Goal: Task Accomplishment & Management: Manage account settings

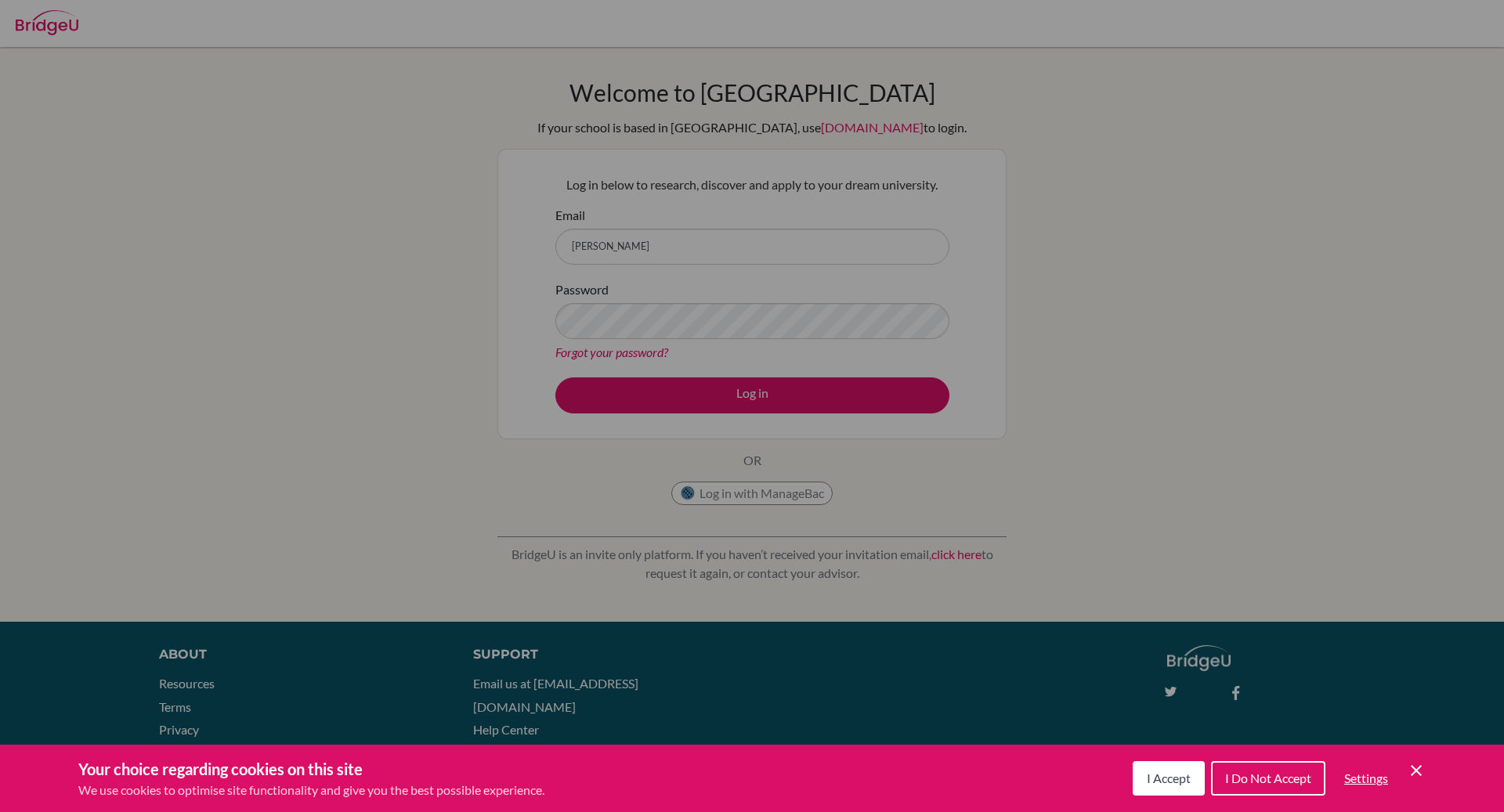
click at [742, 228] on div "Cookie Preferences" at bounding box center [752, 406] width 1504 height 812
click at [1145, 791] on button "I Accept" at bounding box center [1168, 778] width 72 height 34
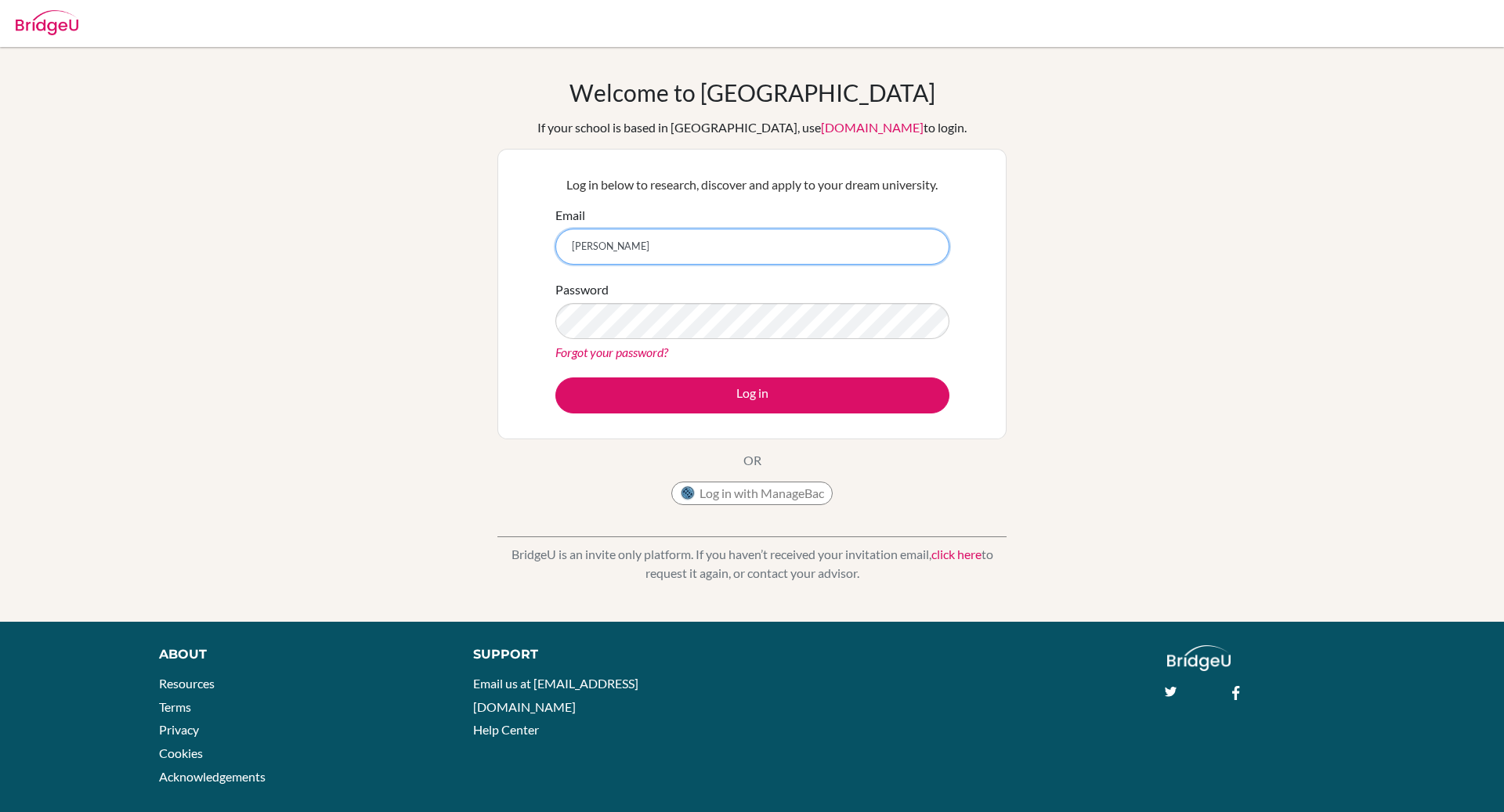
click at [741, 254] on input "nargiz.mammadova@abc" at bounding box center [752, 246] width 394 height 36
type input "[PERSON_NAME][EMAIL_ADDRESS][DOMAIN_NAME]"
click at [555, 377] on button "Log in" at bounding box center [752, 395] width 394 height 36
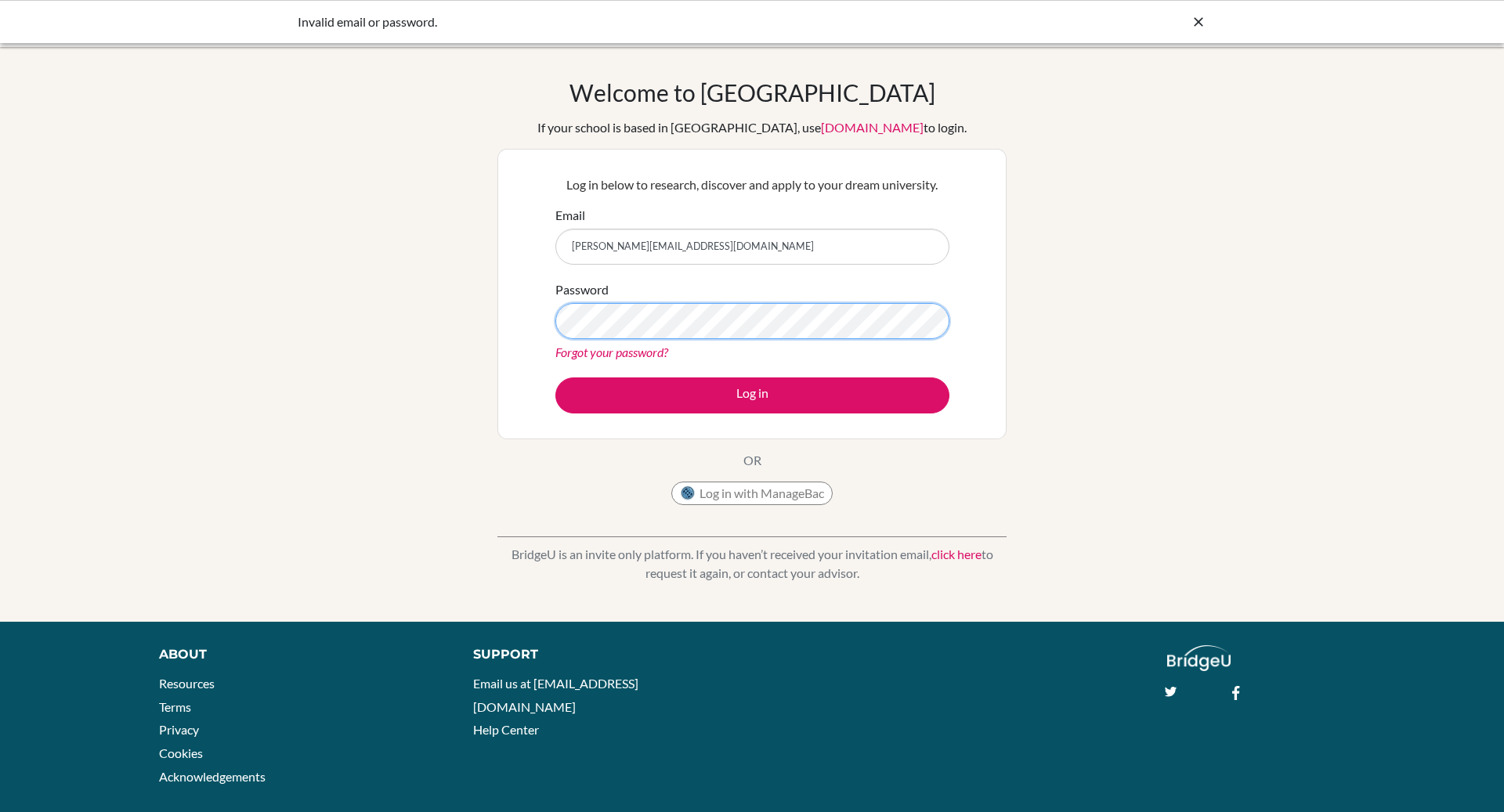
click at [555, 377] on button "Log in" at bounding box center [752, 395] width 394 height 36
click at [632, 345] on link "Forgot your password?" at bounding box center [612, 352] width 113 height 15
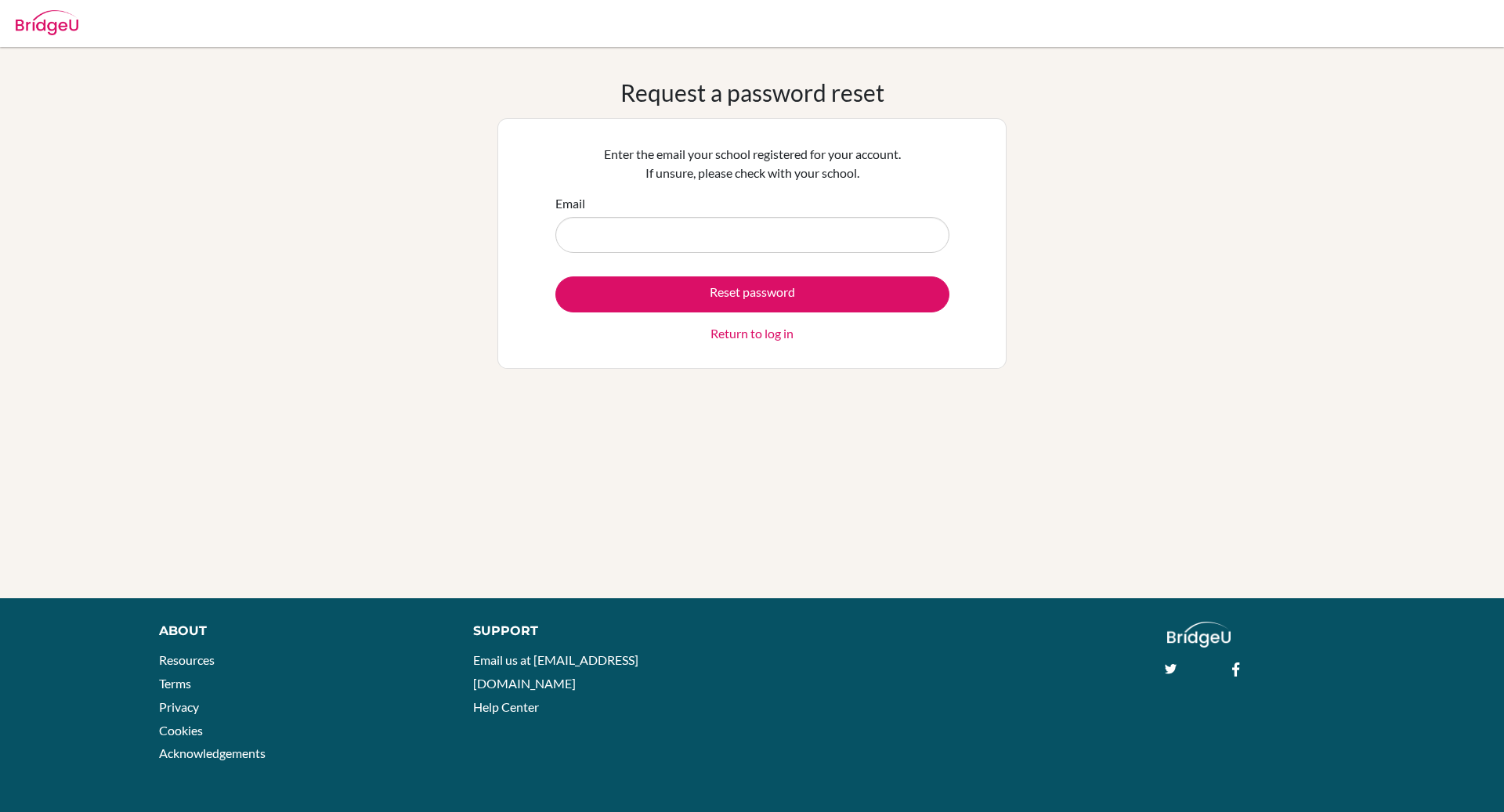
click at [702, 223] on input "Email" at bounding box center [752, 235] width 394 height 36
type input "[PERSON_NAME][EMAIL_ADDRESS][DOMAIN_NAME]"
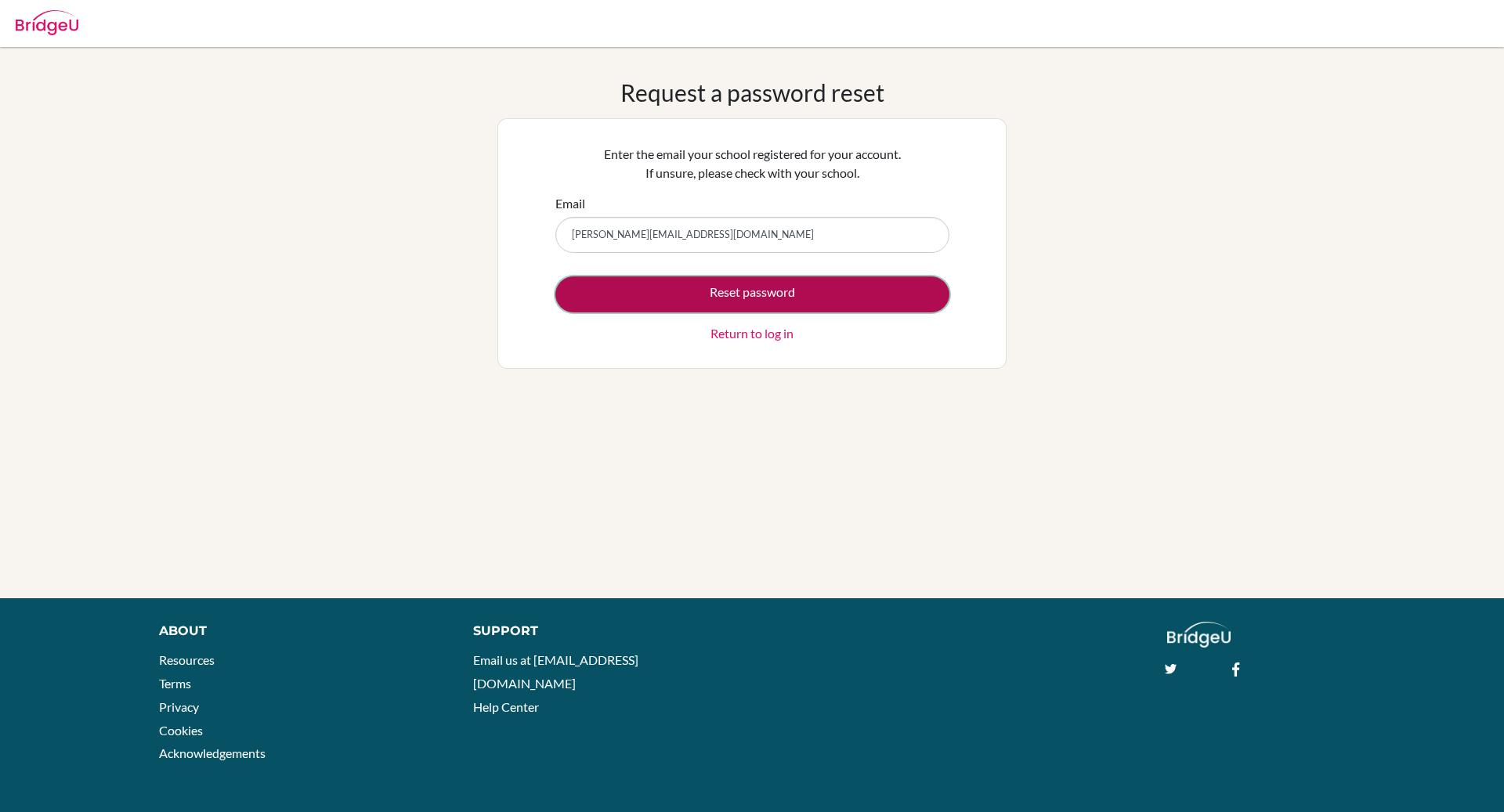
click at [753, 294] on button "Reset password" at bounding box center [752, 295] width 394 height 36
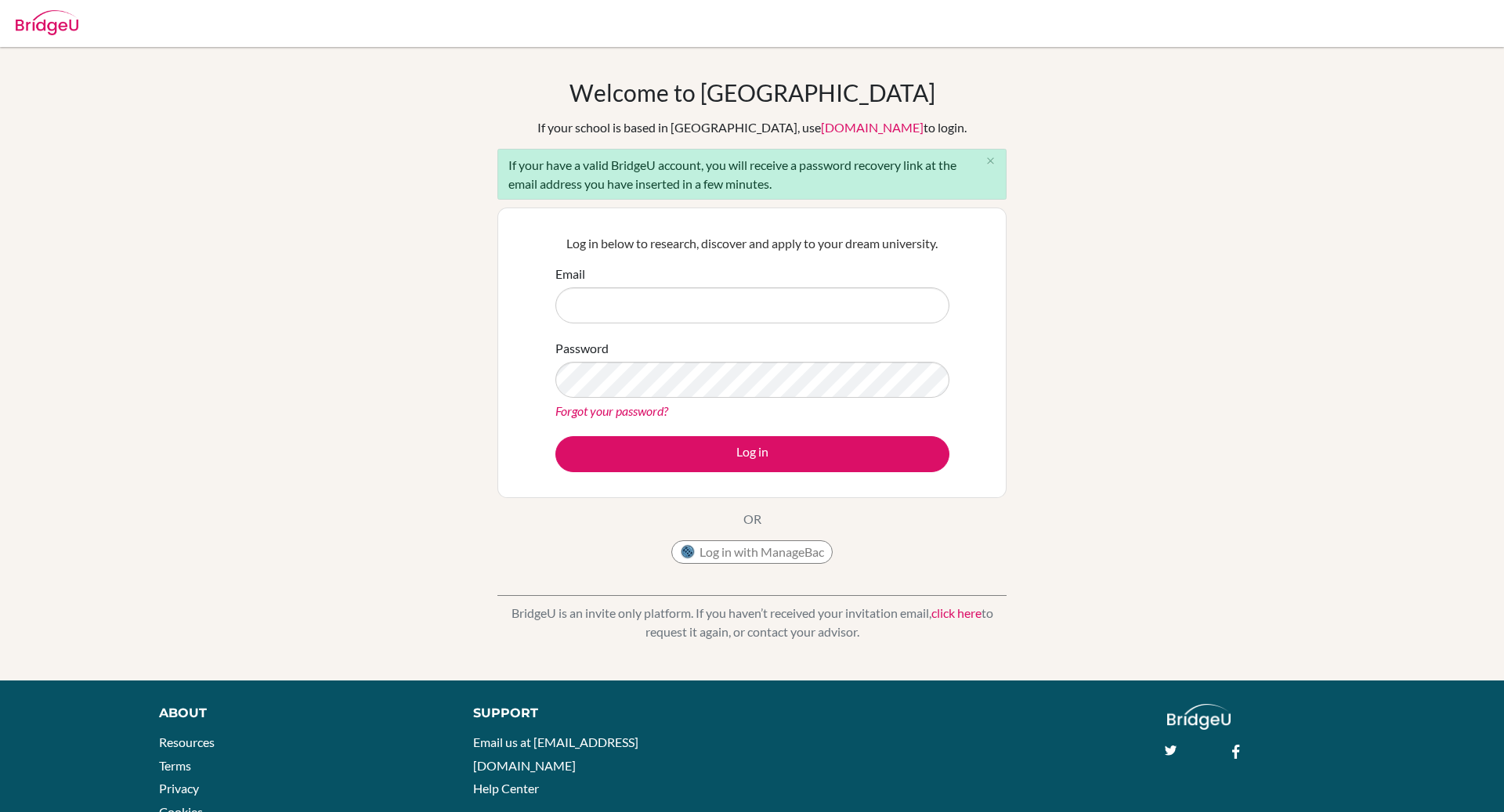
click at [675, 300] on input "Email" at bounding box center [752, 305] width 394 height 36
type input "[PERSON_NAME][EMAIL_ADDRESS][DOMAIN_NAME]"
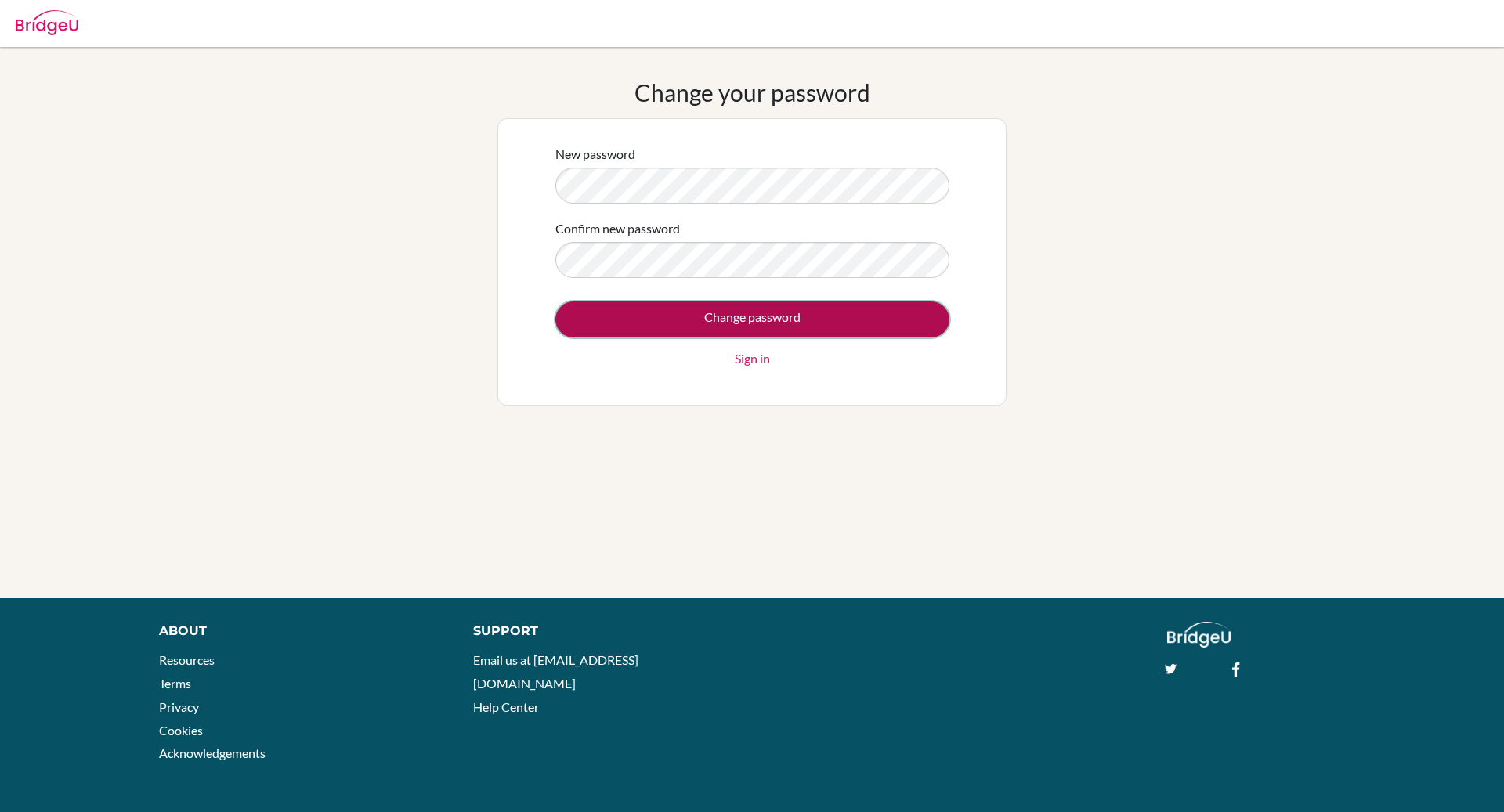
click at [697, 309] on input "Change password" at bounding box center [752, 319] width 394 height 36
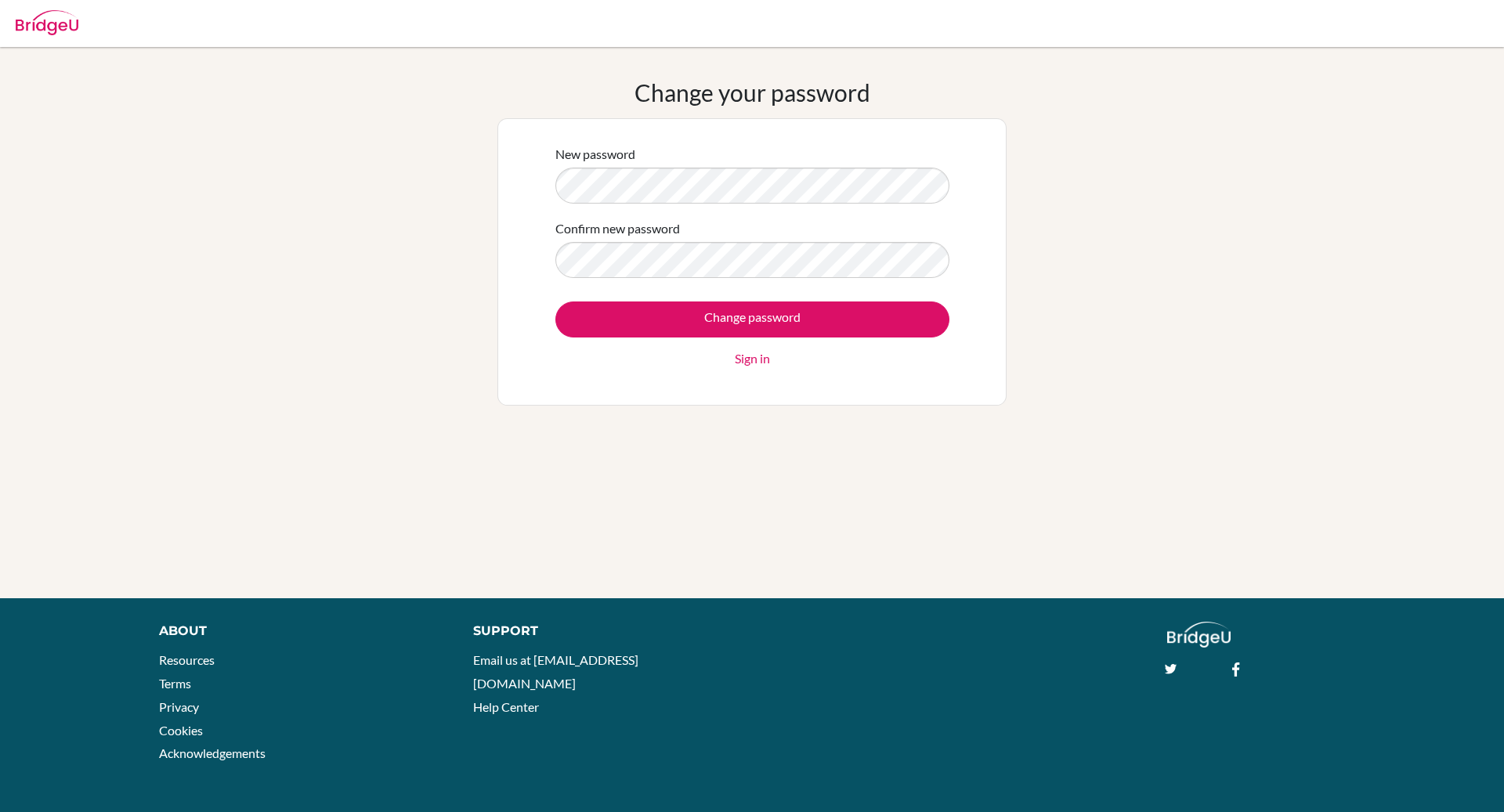
click at [633, 293] on form "New password Confirm new password Change password Sign in" at bounding box center [752, 256] width 394 height 223
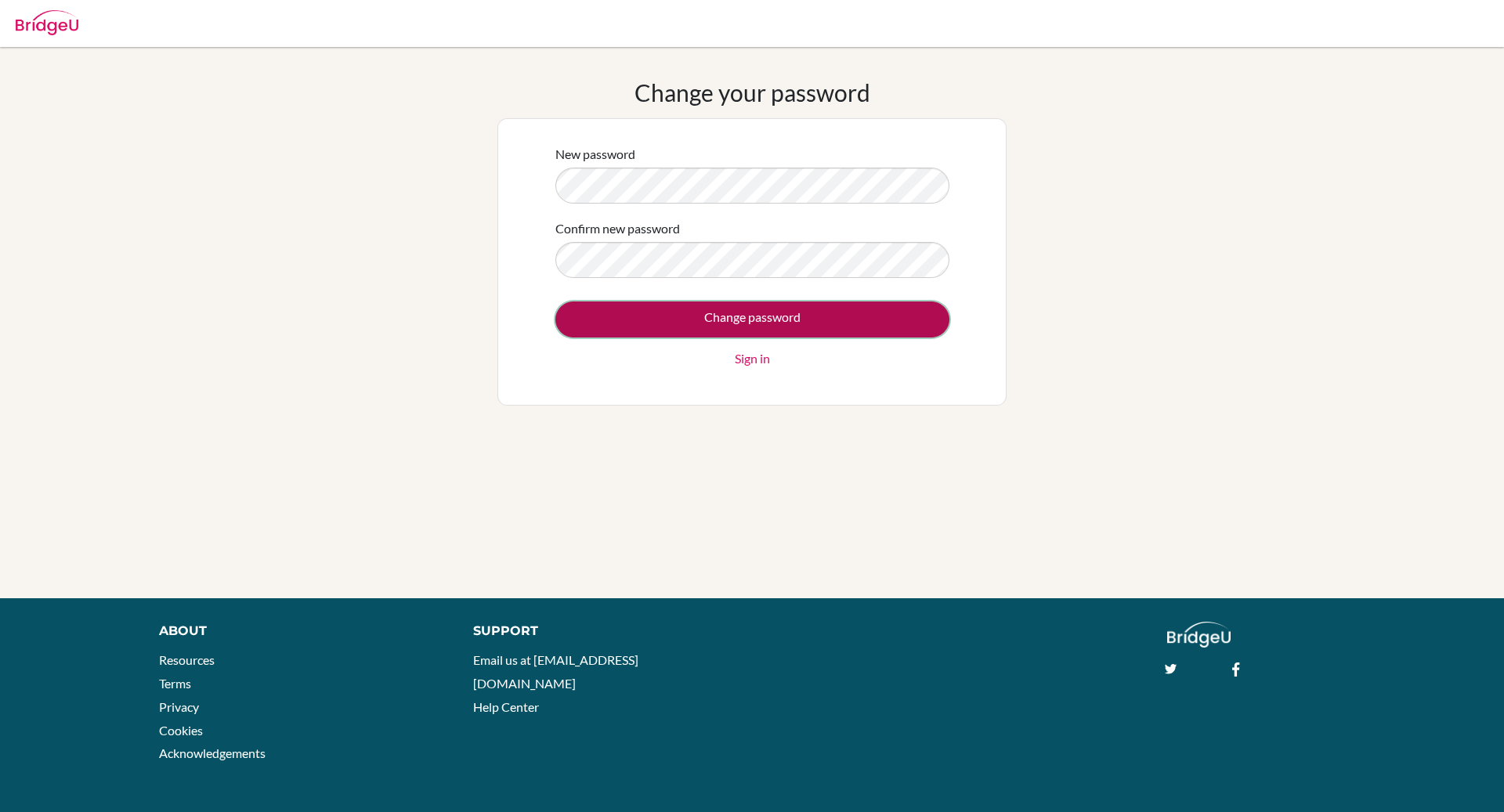
click at [643, 317] on input "Change password" at bounding box center [752, 319] width 394 height 36
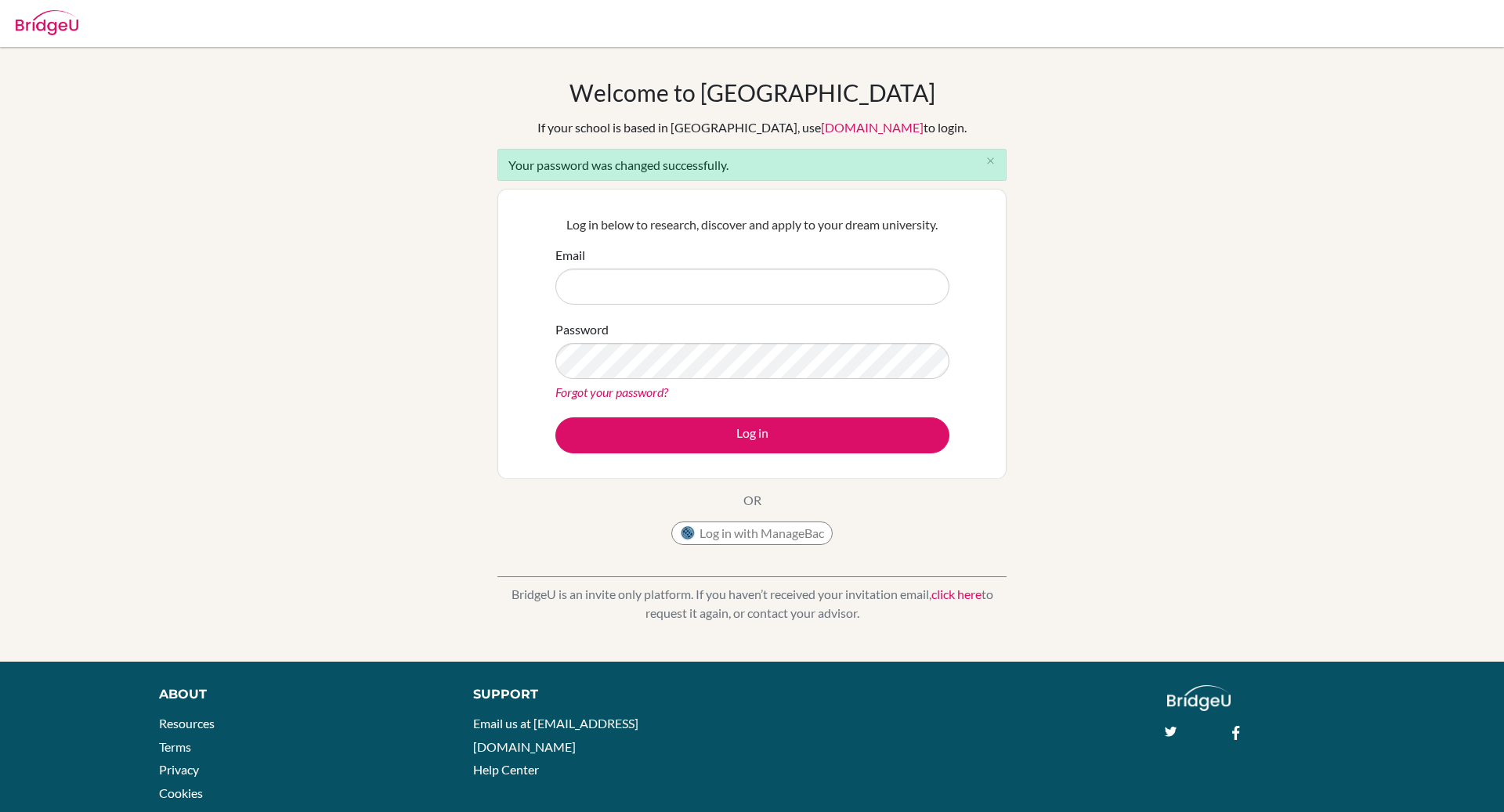
click at [693, 285] on input "Email" at bounding box center [752, 286] width 394 height 36
type input "[PERSON_NAME][EMAIL_ADDRESS][DOMAIN_NAME]"
click at [555, 417] on button "Log in" at bounding box center [752, 435] width 394 height 36
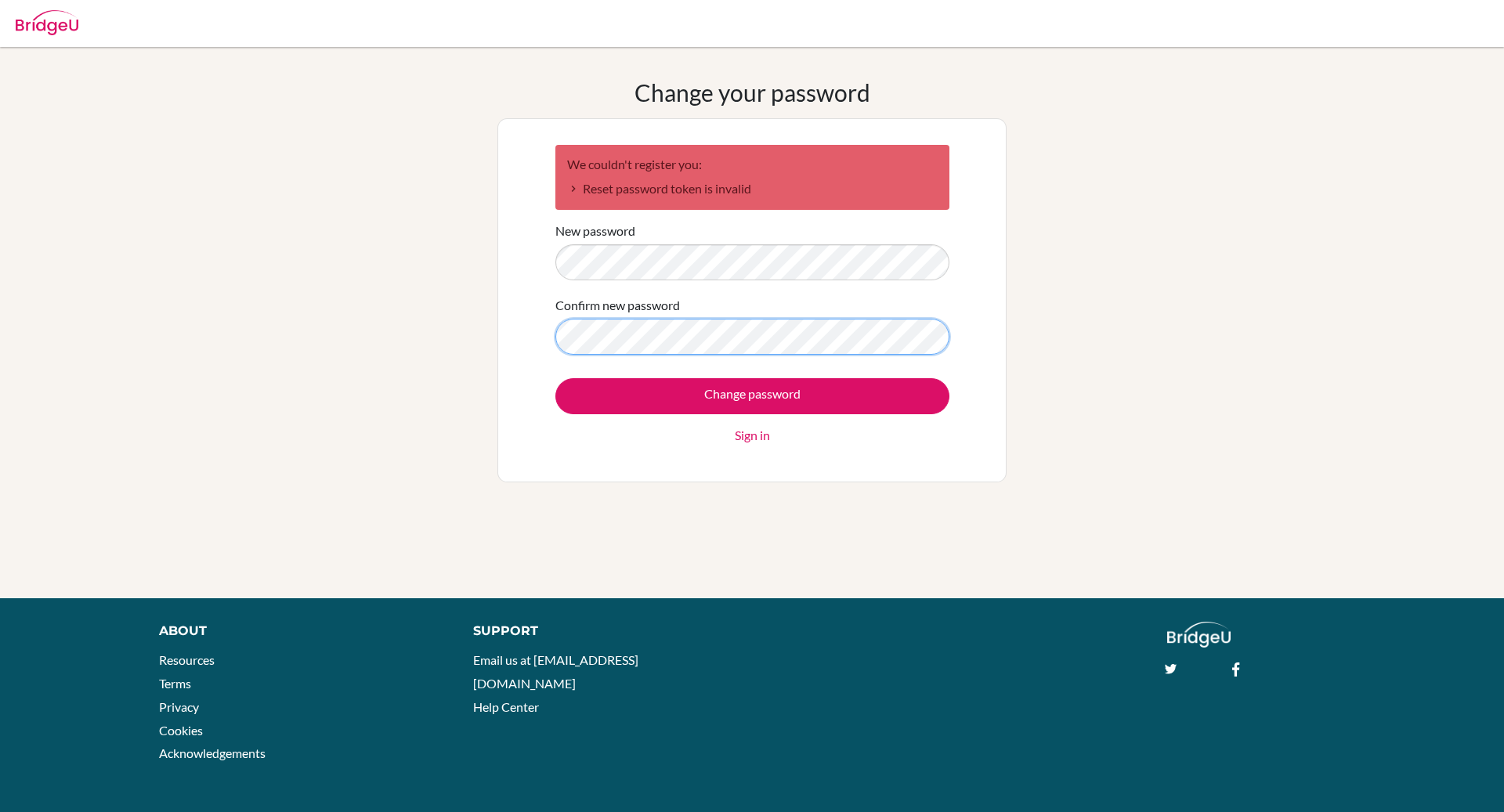
click at [555, 378] on input "Change password" at bounding box center [752, 396] width 394 height 36
